Goal: Check status: Check status

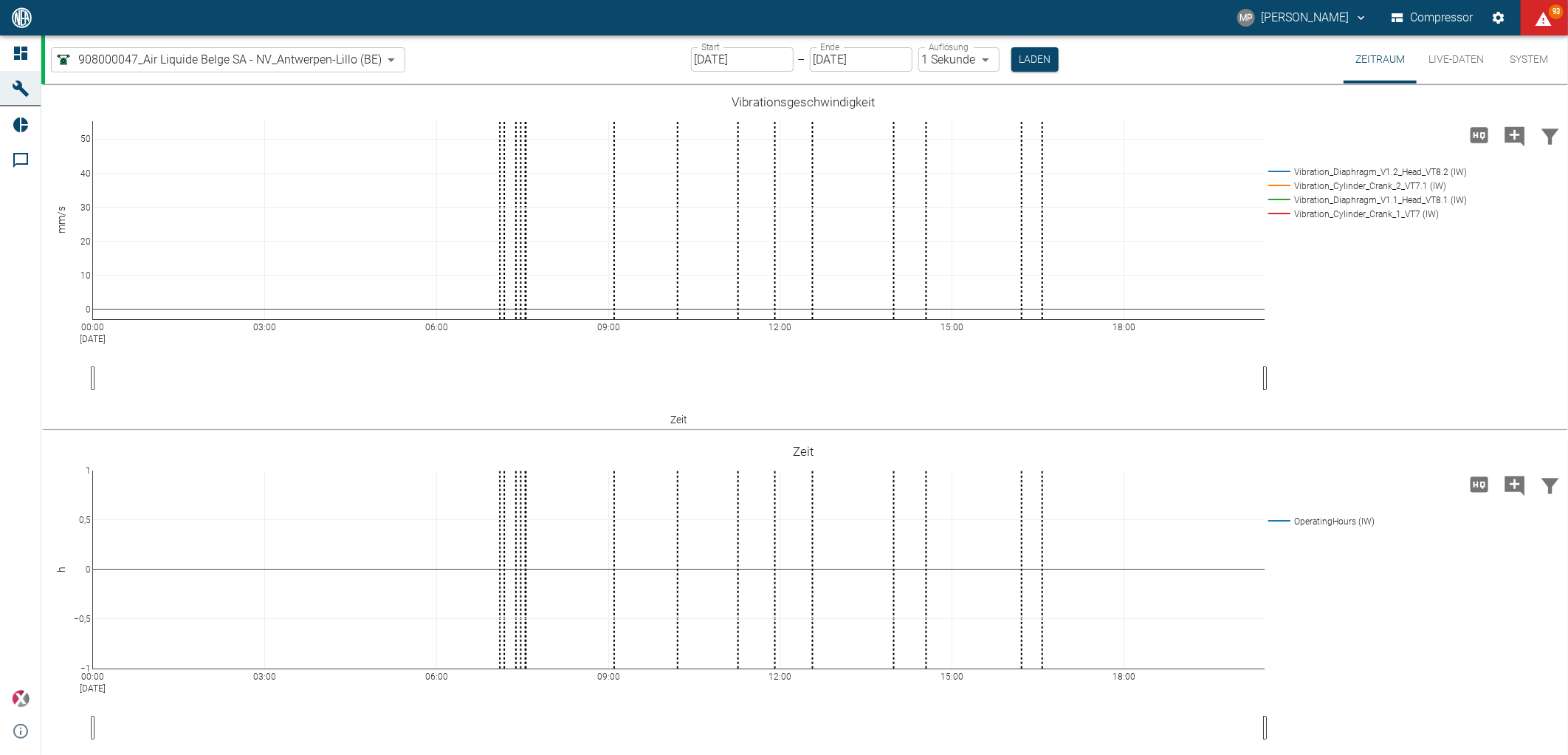
scroll to position [1318, 0]
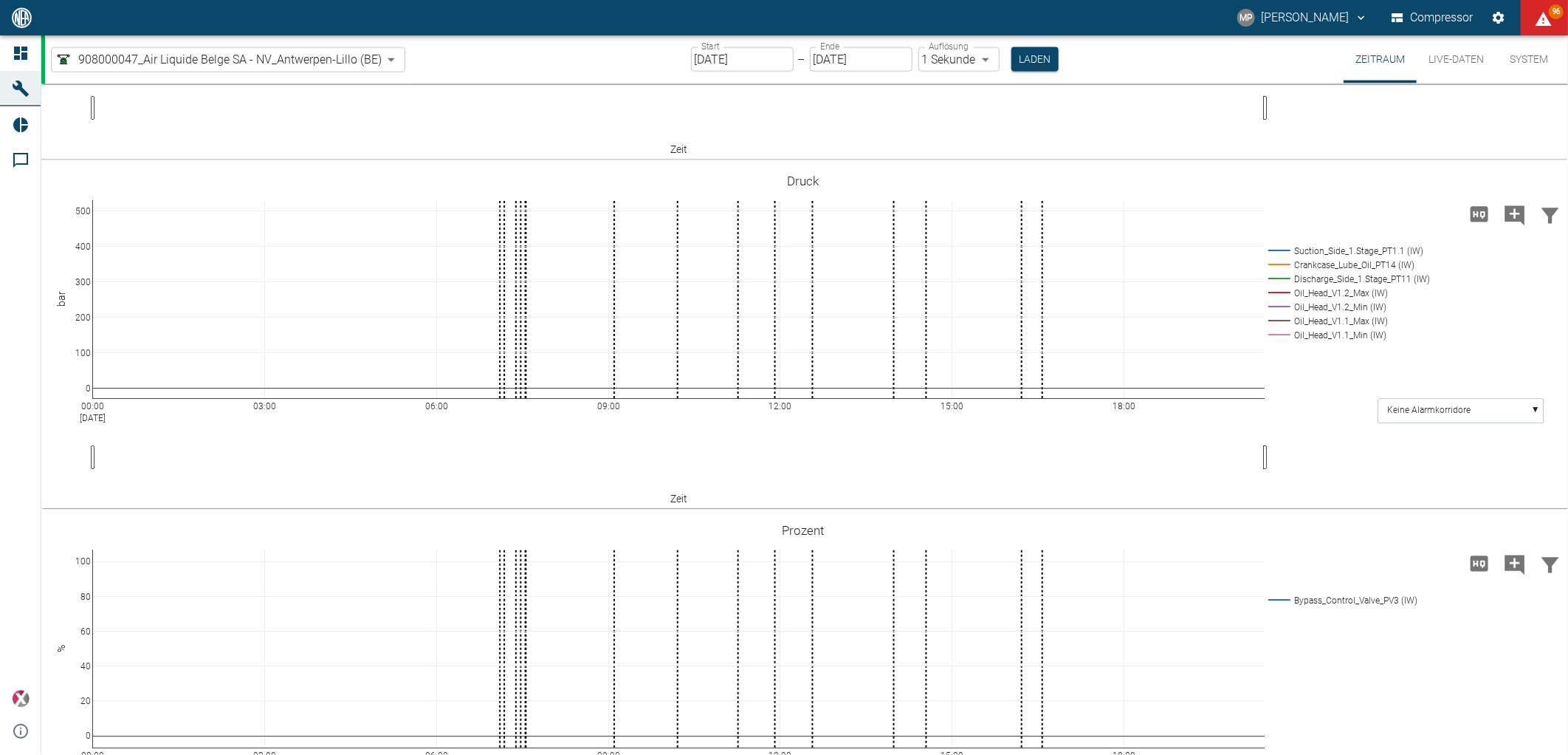
click at [705, 55] on input "22.08.2025" at bounding box center [742, 59] width 102 height 25
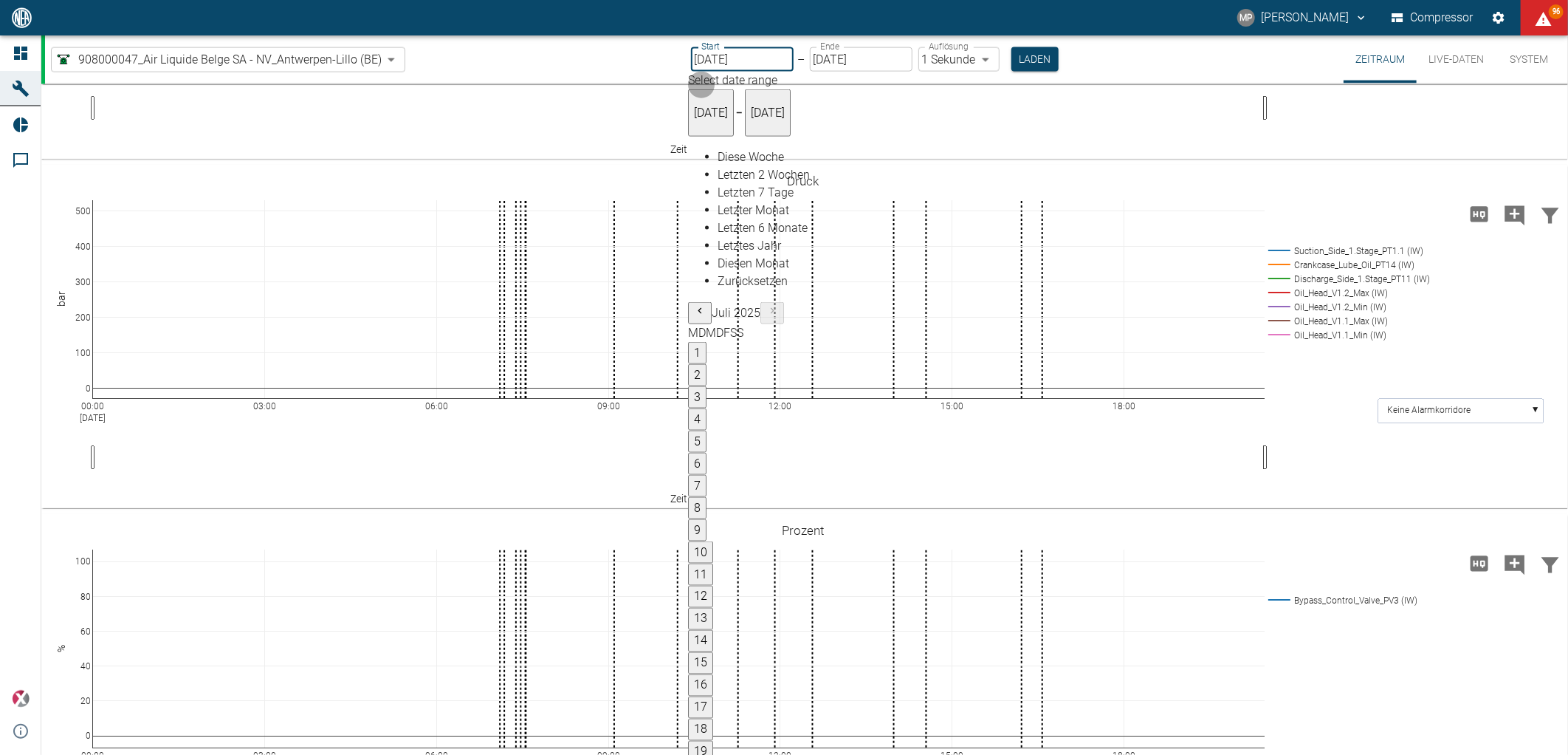
type input "[DATE]"
type input "2min"
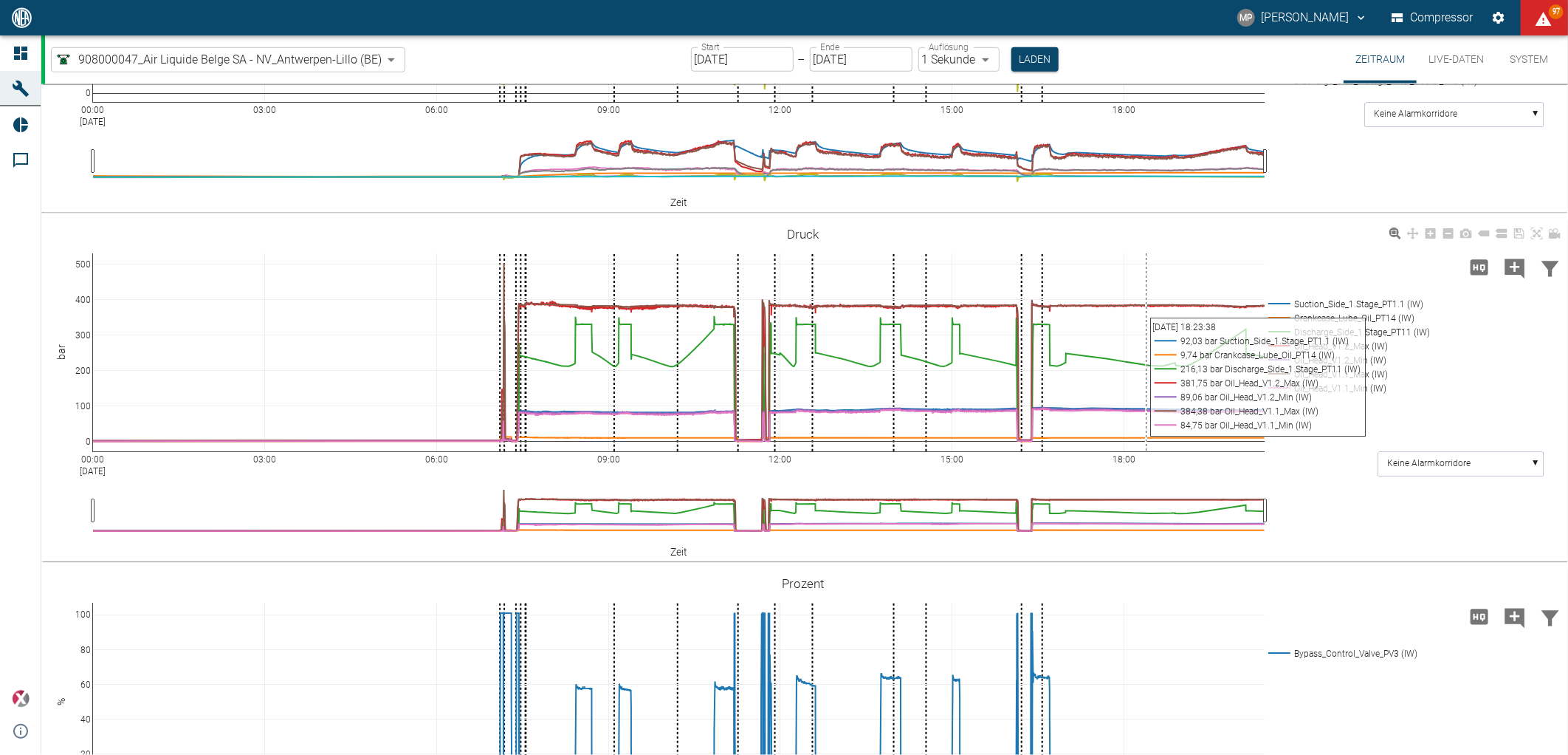
scroll to position [771, 0]
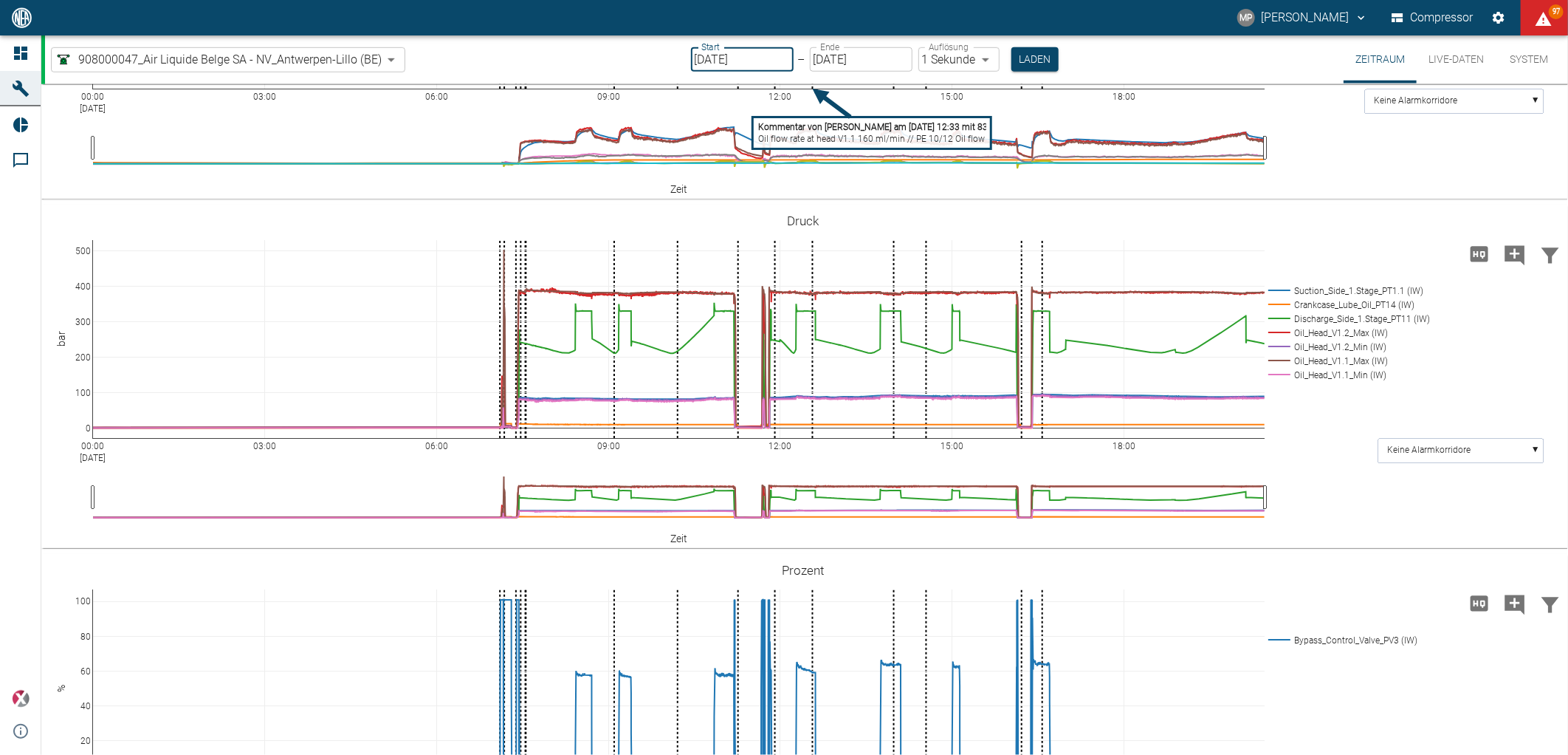
click at [760, 71] on input "[DATE]" at bounding box center [742, 59] width 102 height 25
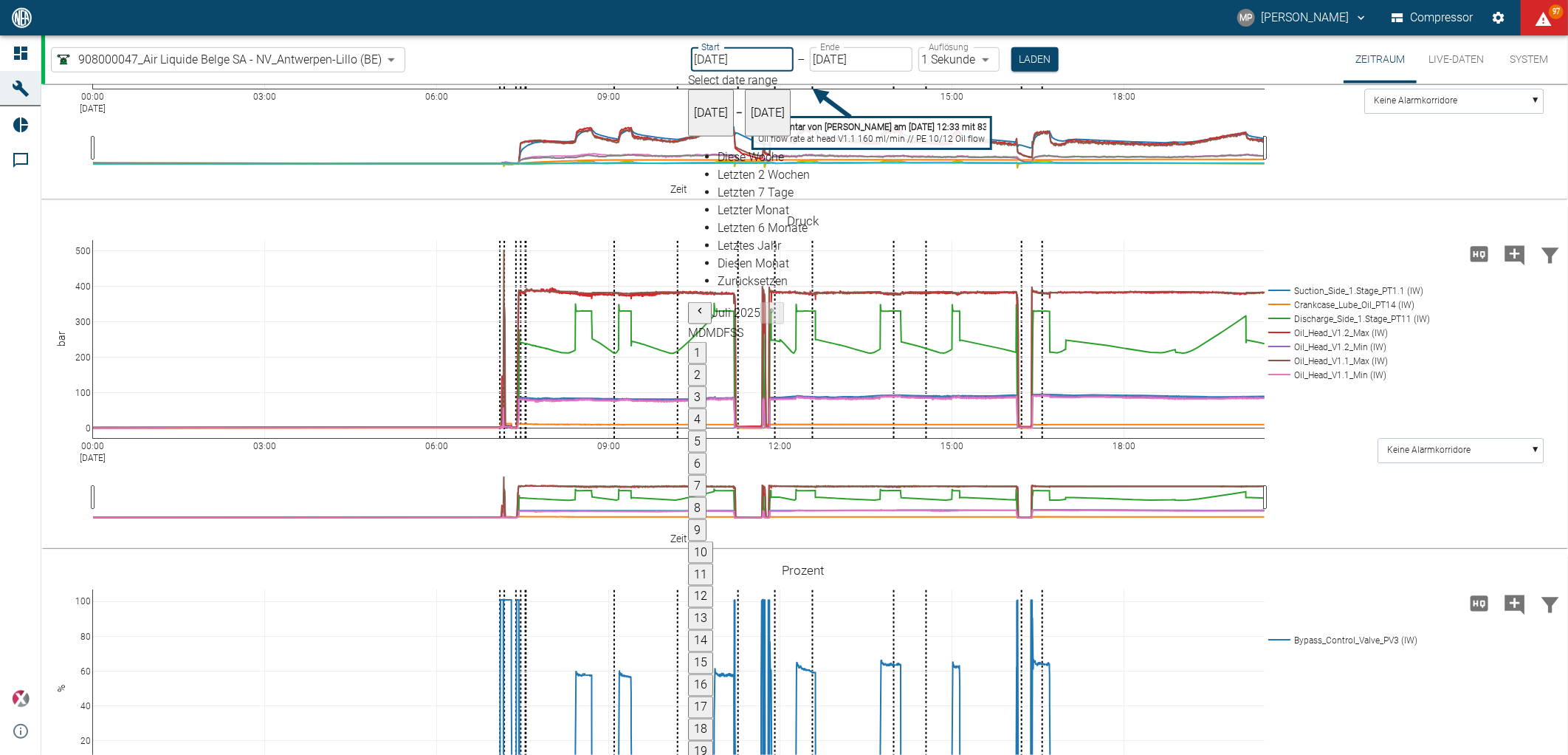
type input "[DATE]"
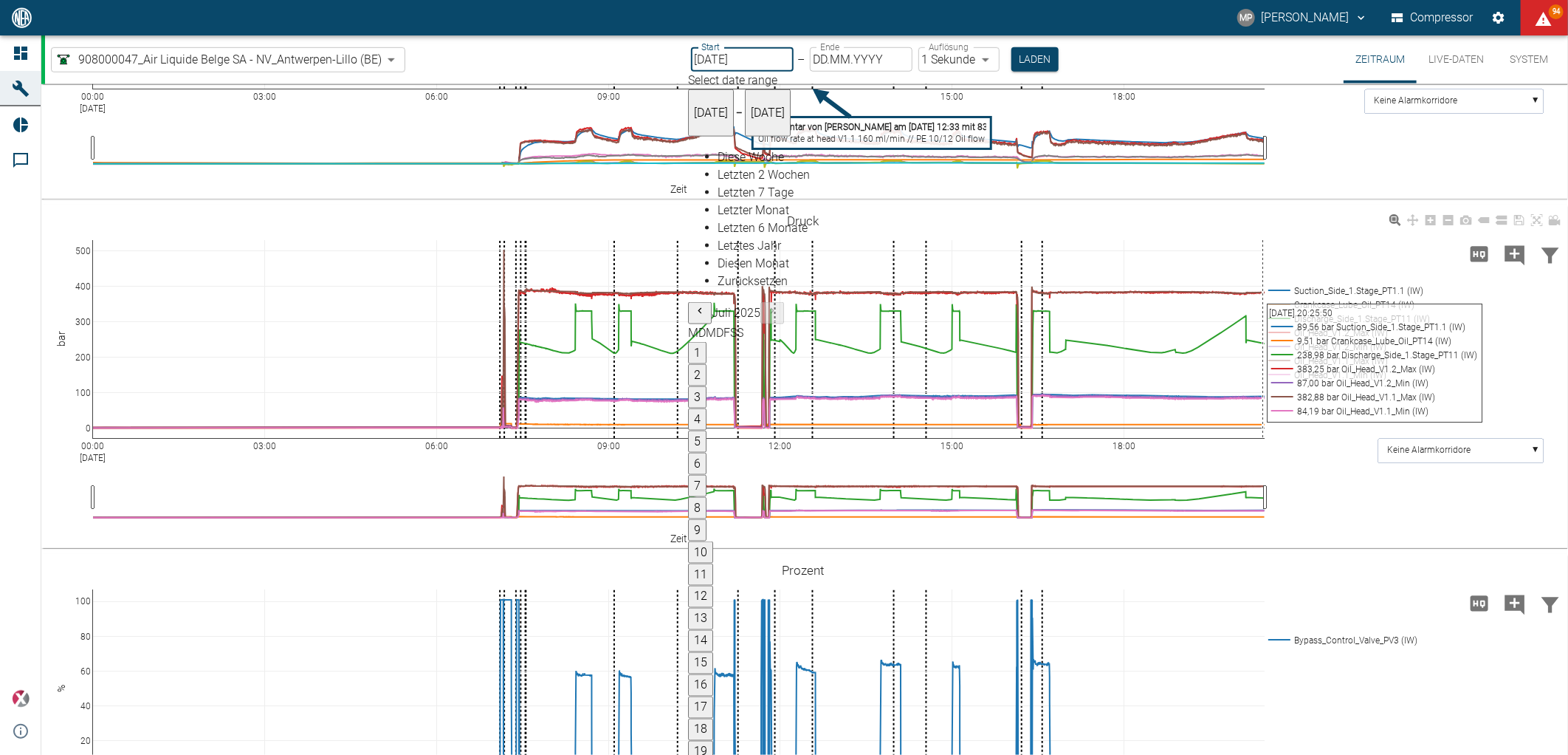
type input "[DATE]"
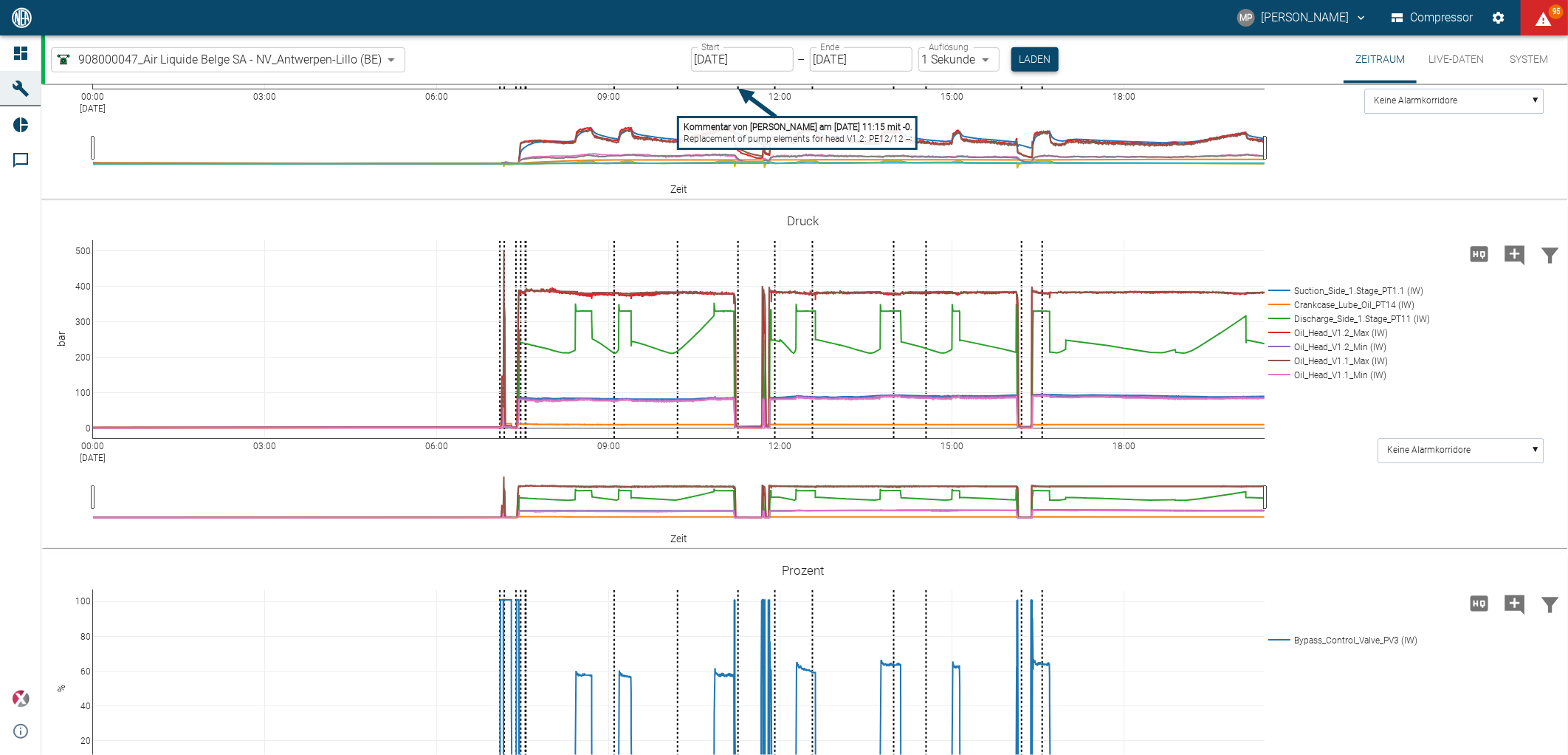
click at [1014, 55] on button "Laden" at bounding box center [1034, 59] width 47 height 25
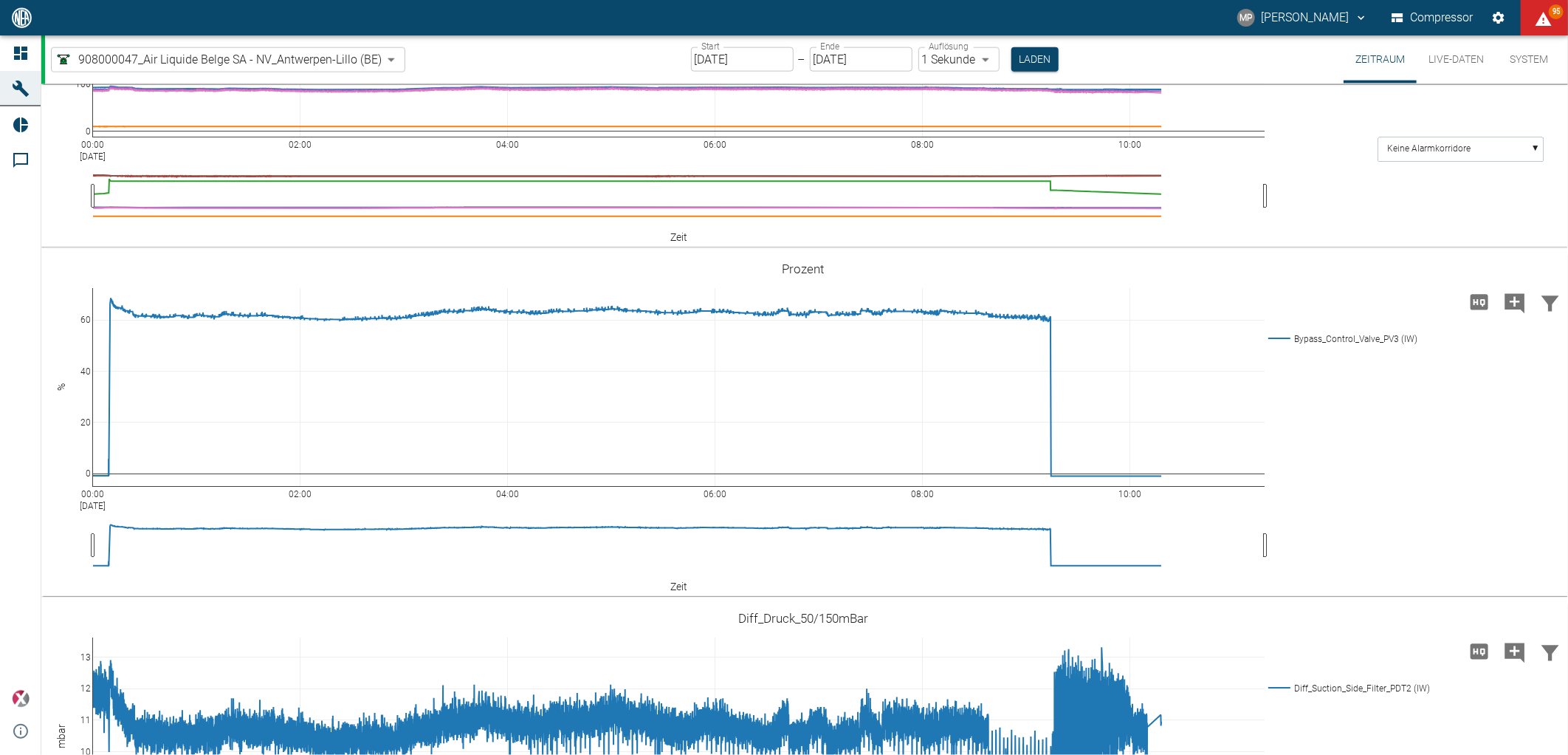
scroll to position [1673, 0]
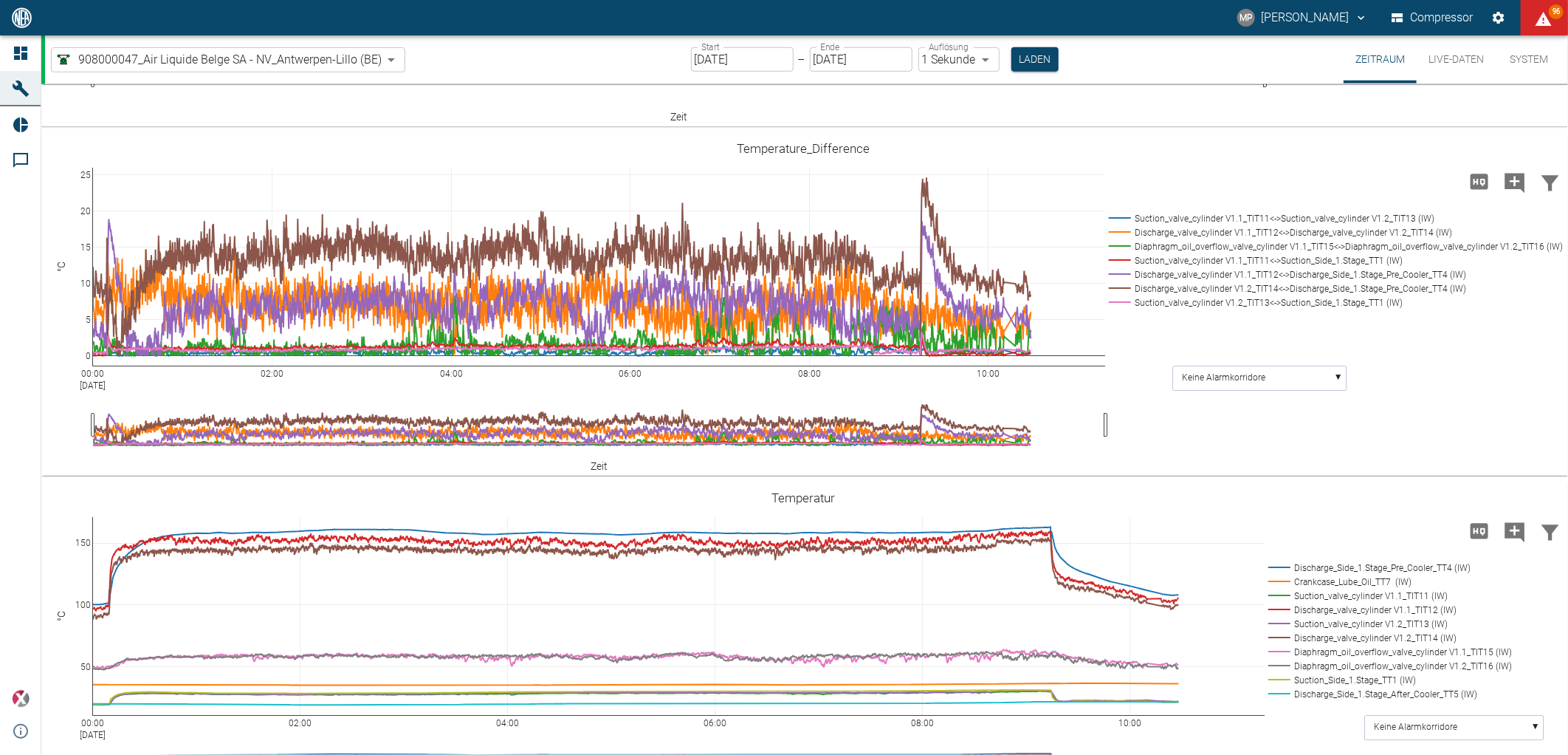
scroll to position [628, 0]
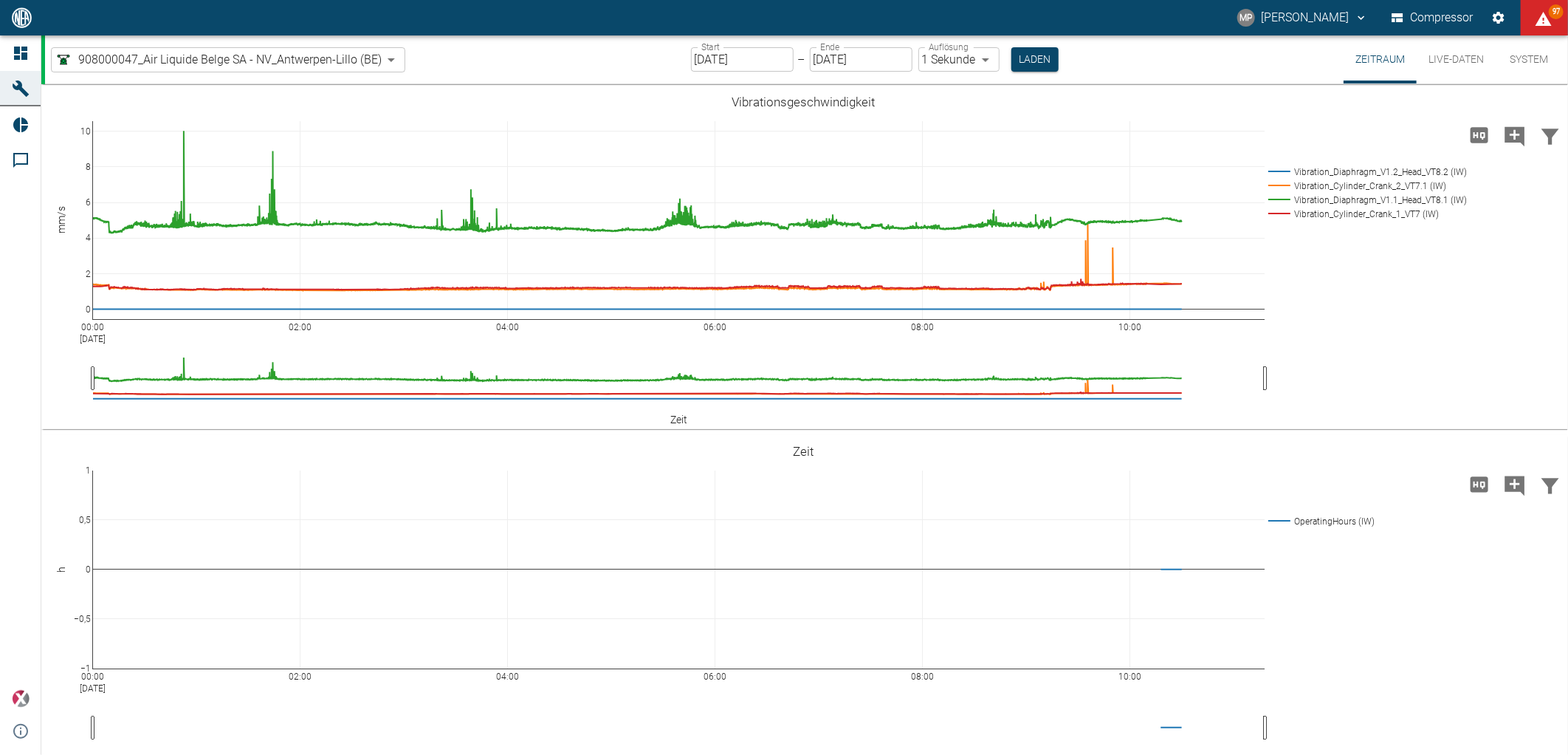
scroll to position [628, 0]
